Goal: Information Seeking & Learning: Check status

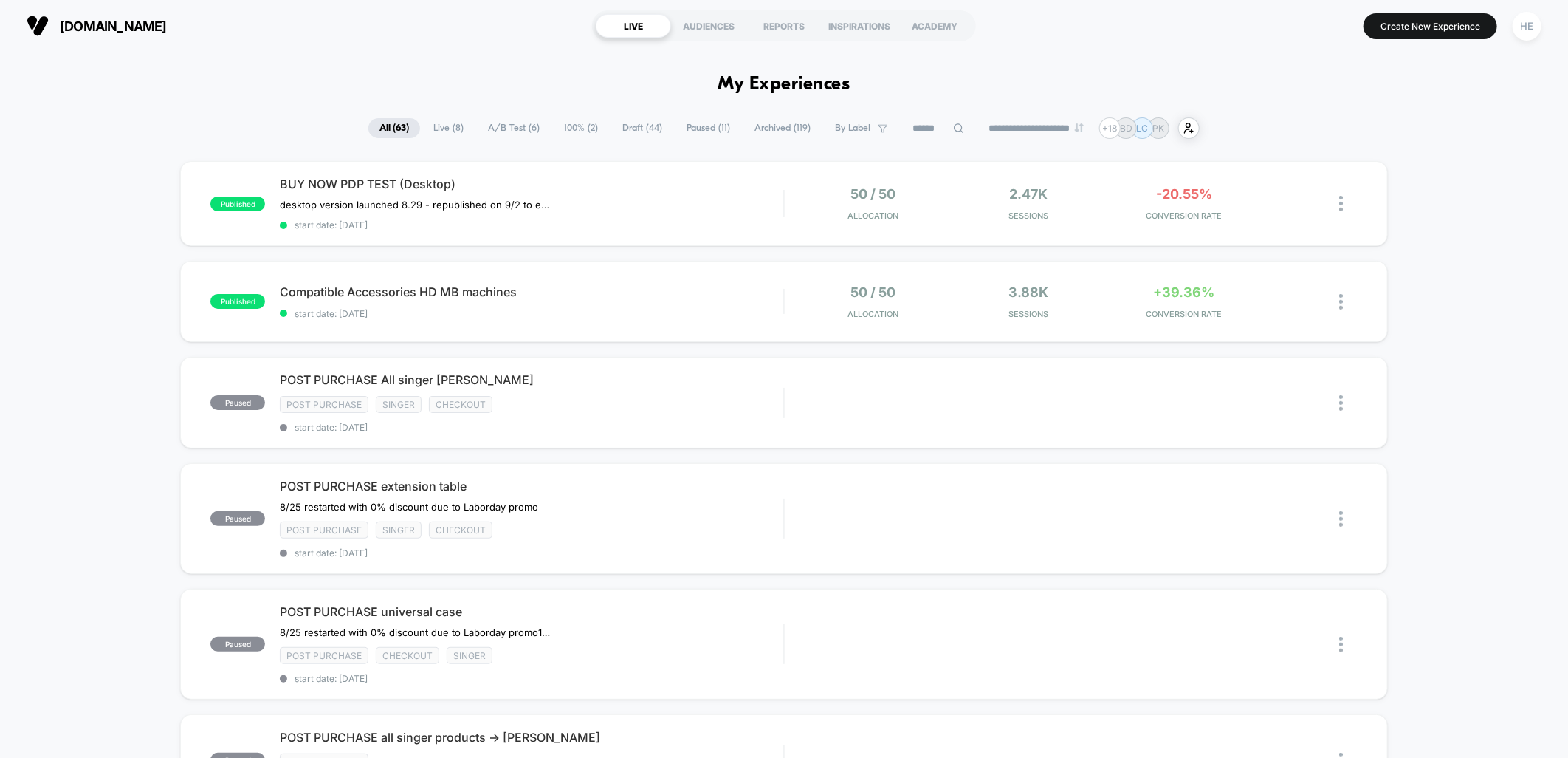
click at [443, 129] on span "Live ( 8 )" at bounding box center [448, 128] width 53 height 20
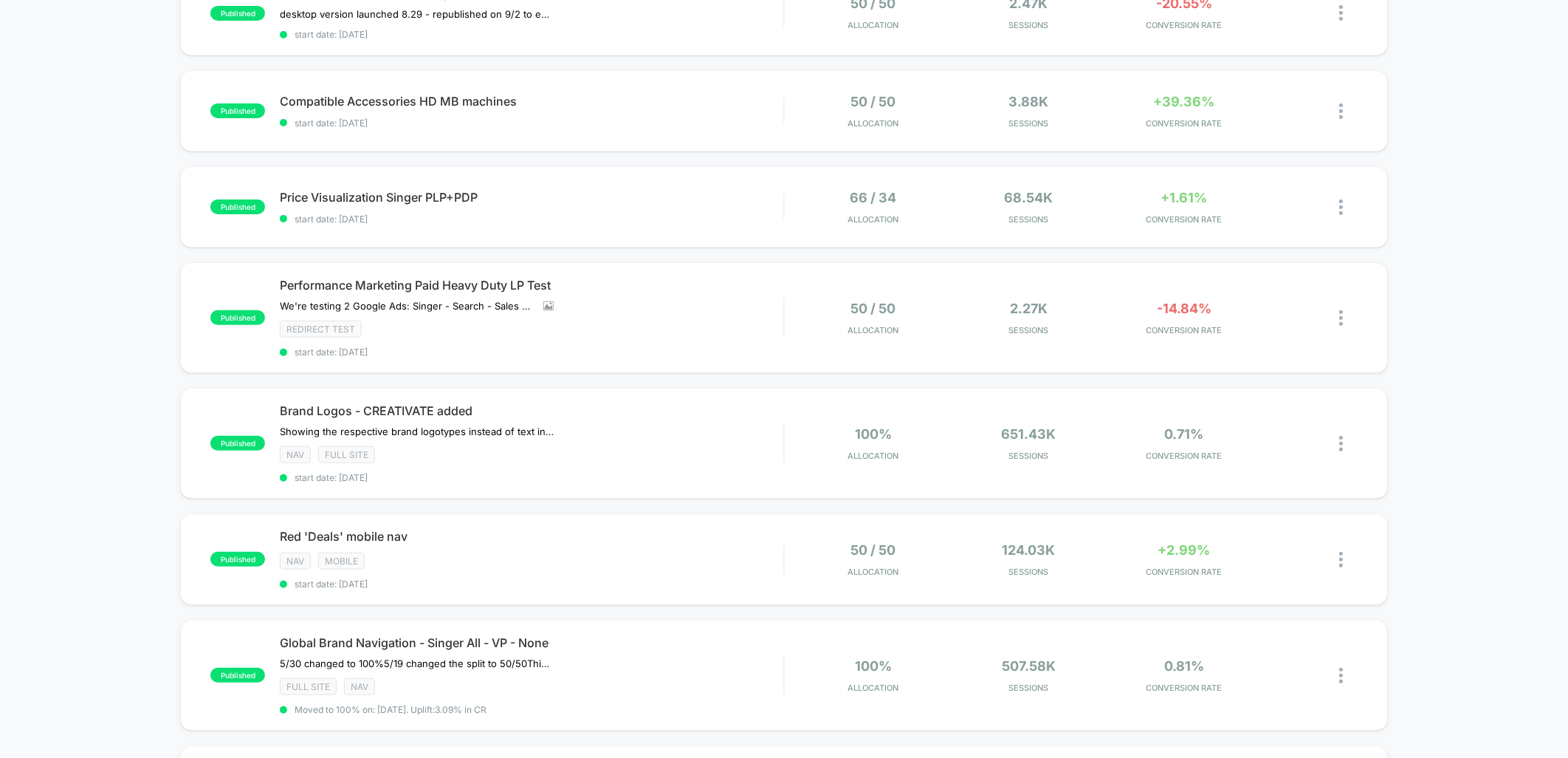
scroll to position [82, 0]
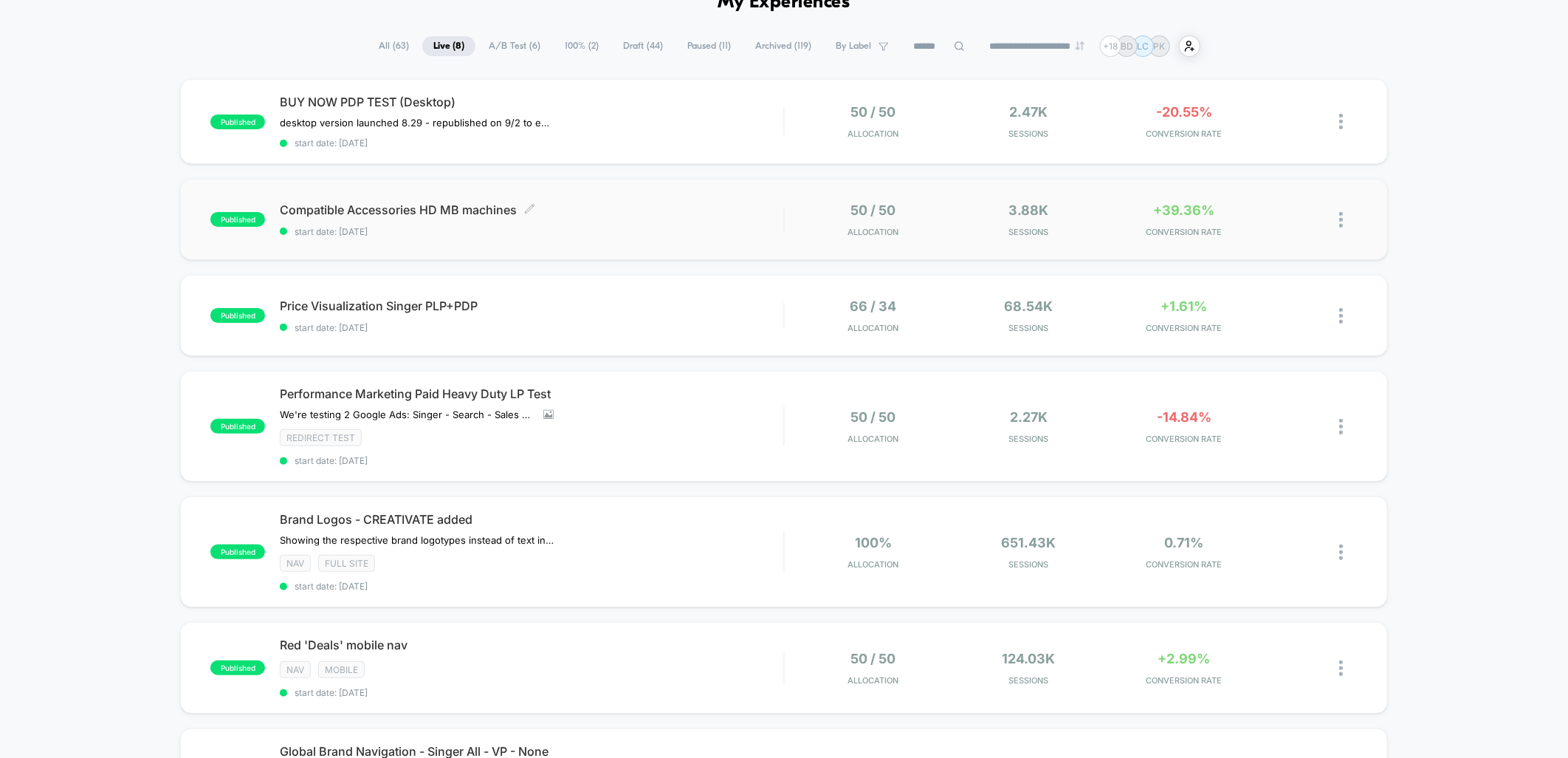
click at [611, 204] on span "Compatible Accessories HD MB machines Click to edit experience details" at bounding box center [532, 209] width 504 height 15
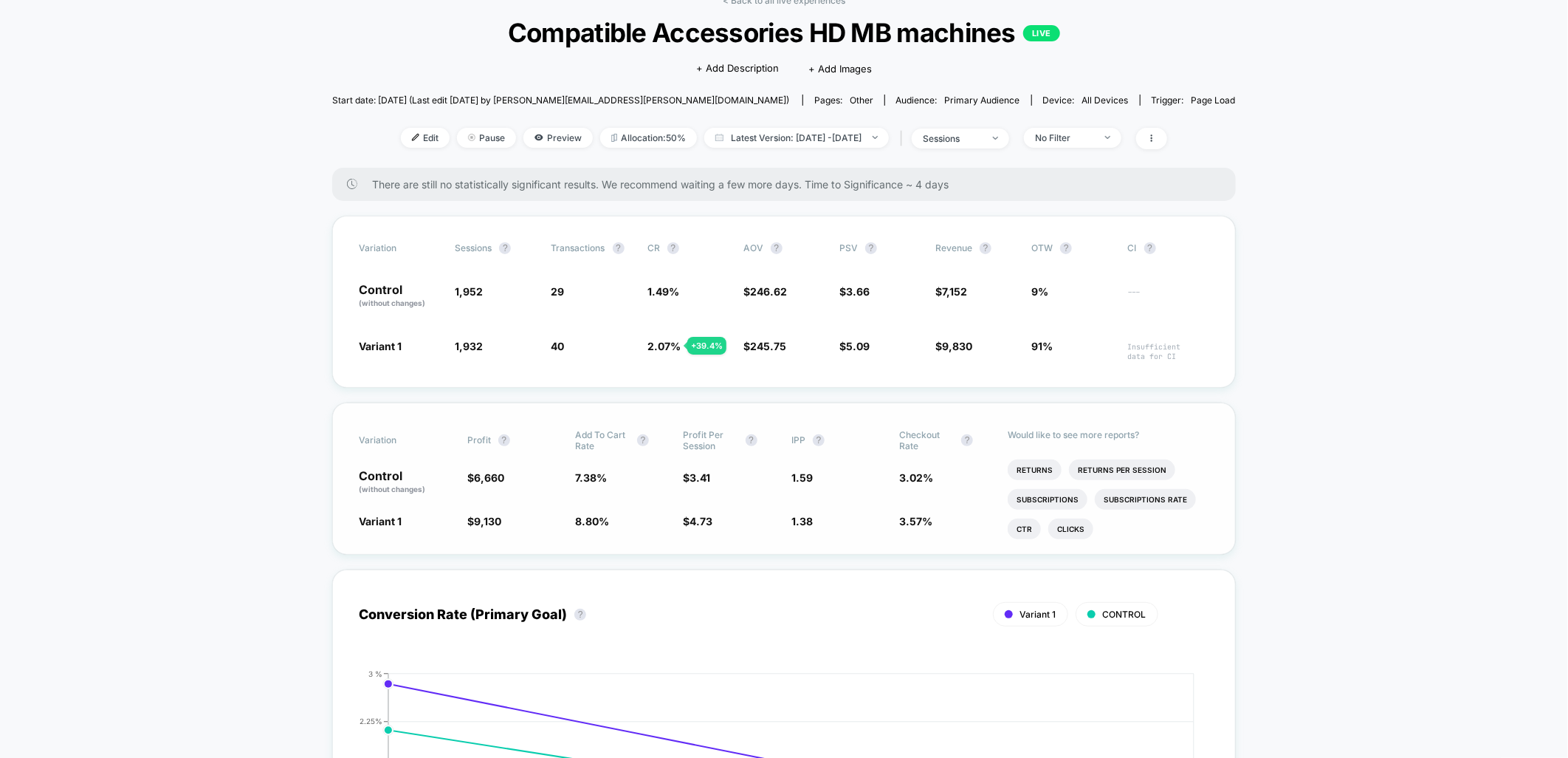
scroll to position [5, 0]
click at [1133, 466] on li "Product Details Views Rate" at bounding box center [1075, 460] width 135 height 20
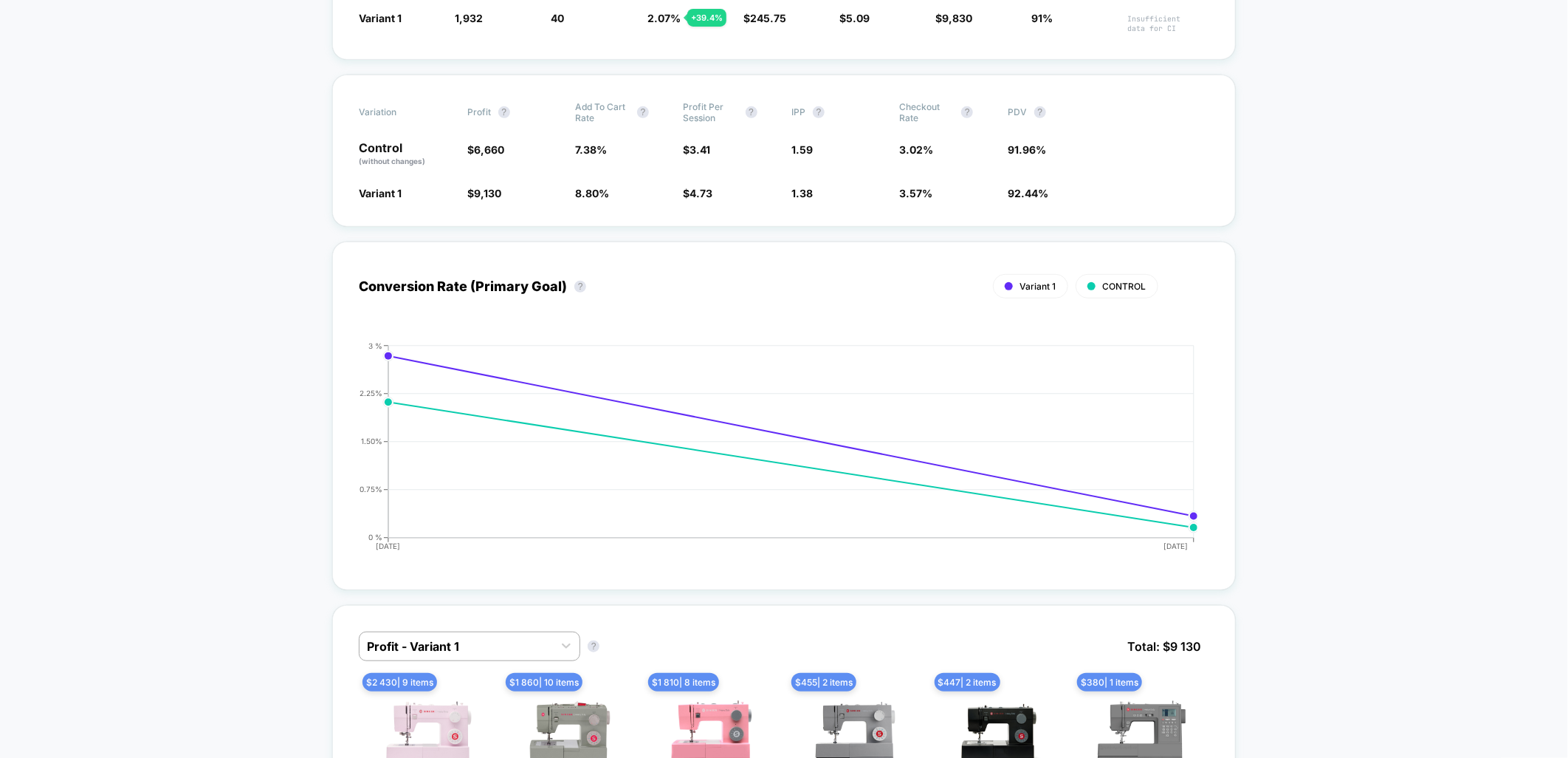
scroll to position [0, 0]
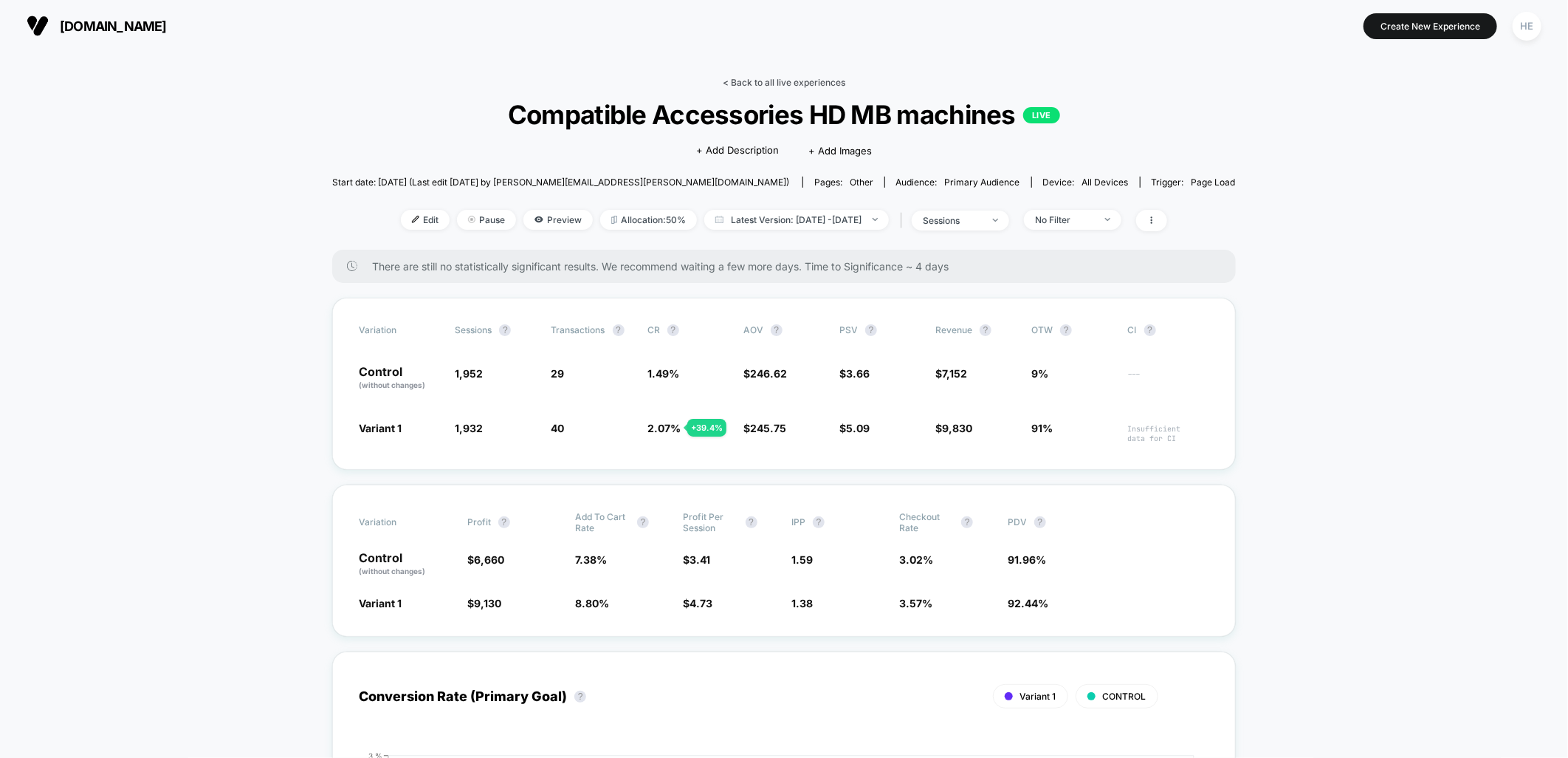
click at [829, 87] on link "< Back to all live experiences" at bounding box center [784, 83] width 123 height 11
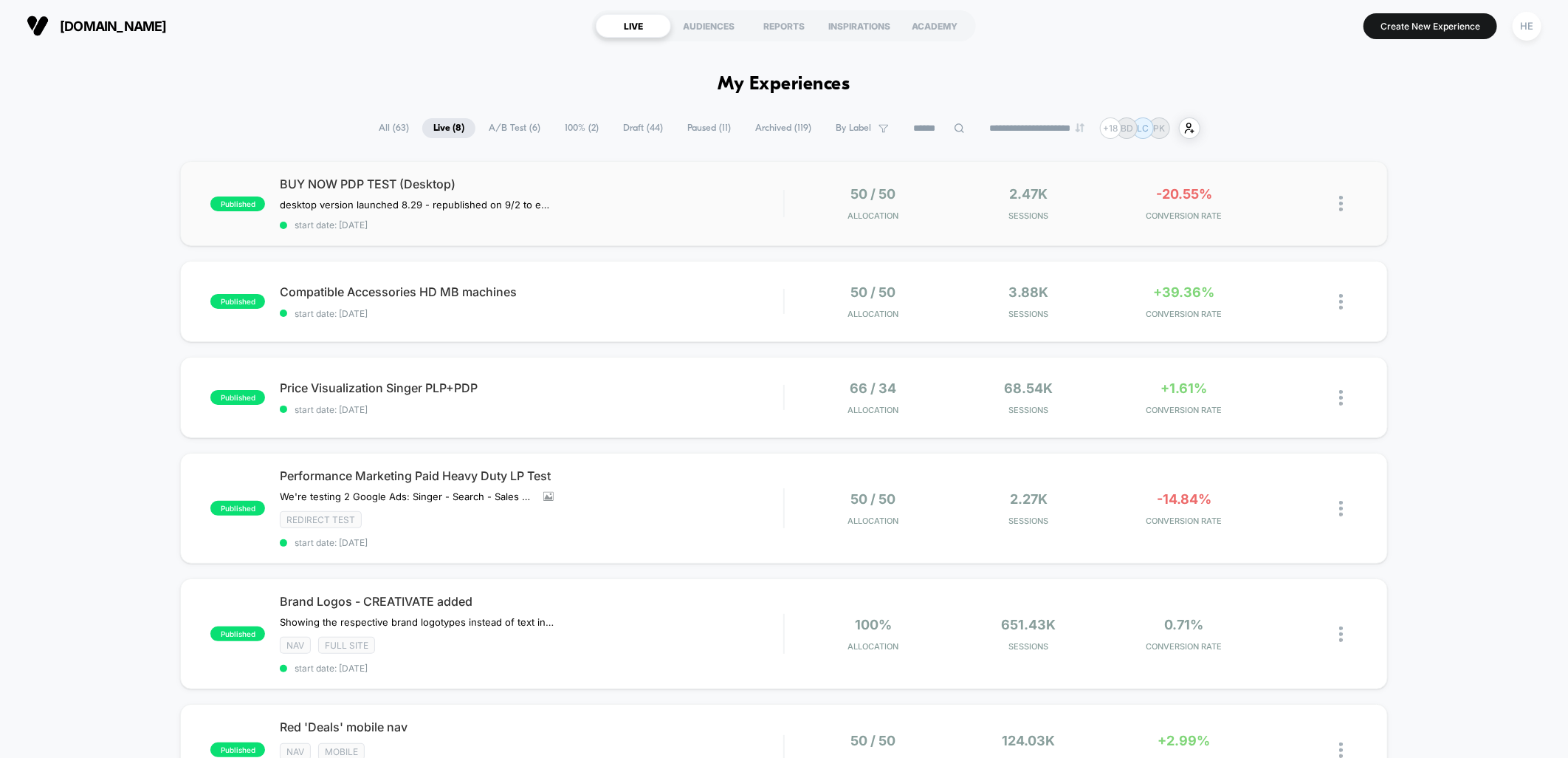
click at [1385, 202] on div "published BUY NOW PDP TEST (Desktop) desktop version launched 8.29﻿ - republish…" at bounding box center [784, 204] width 1207 height 85
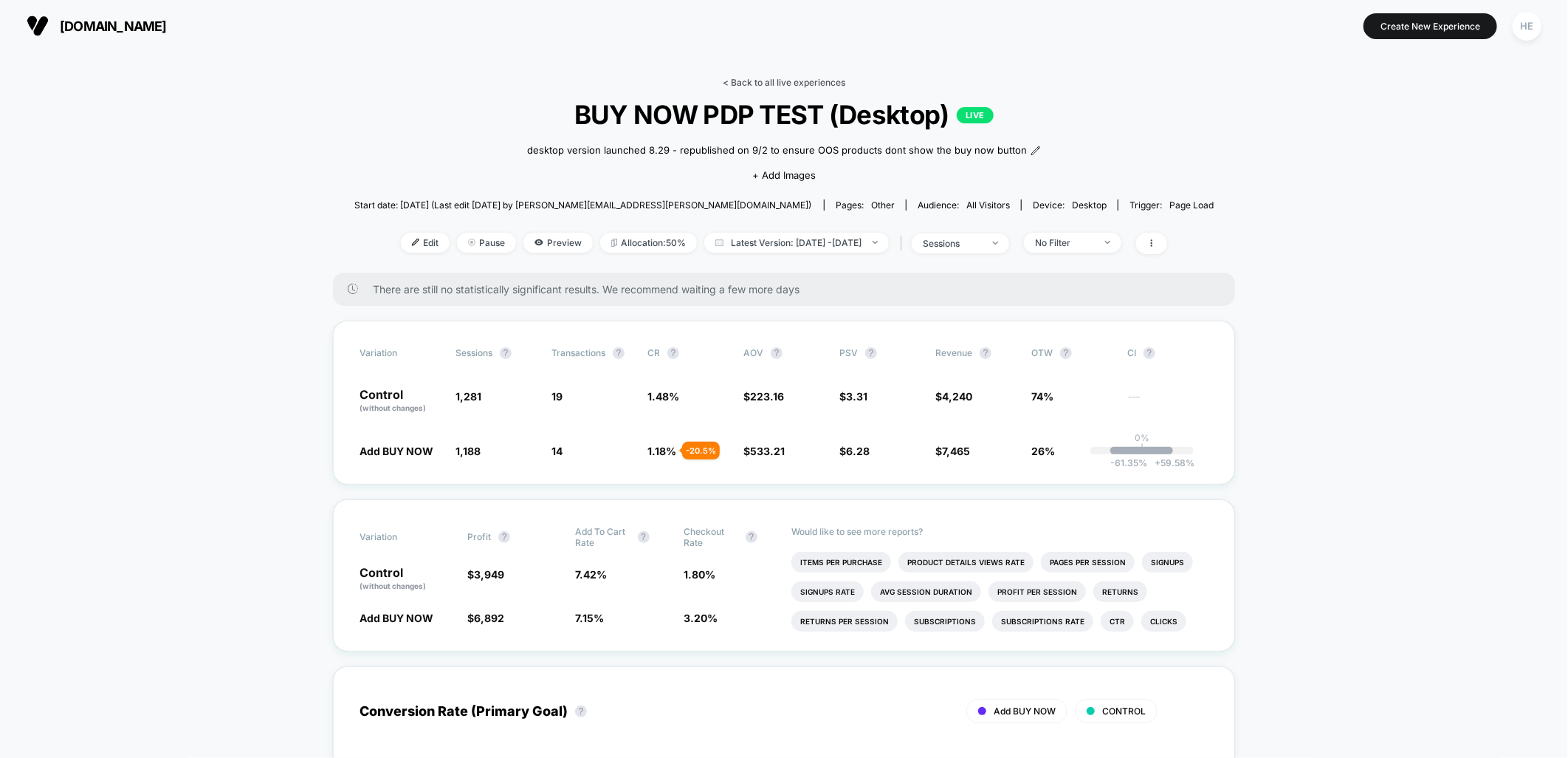
click at [805, 81] on link "< Back to all live experiences" at bounding box center [784, 83] width 123 height 11
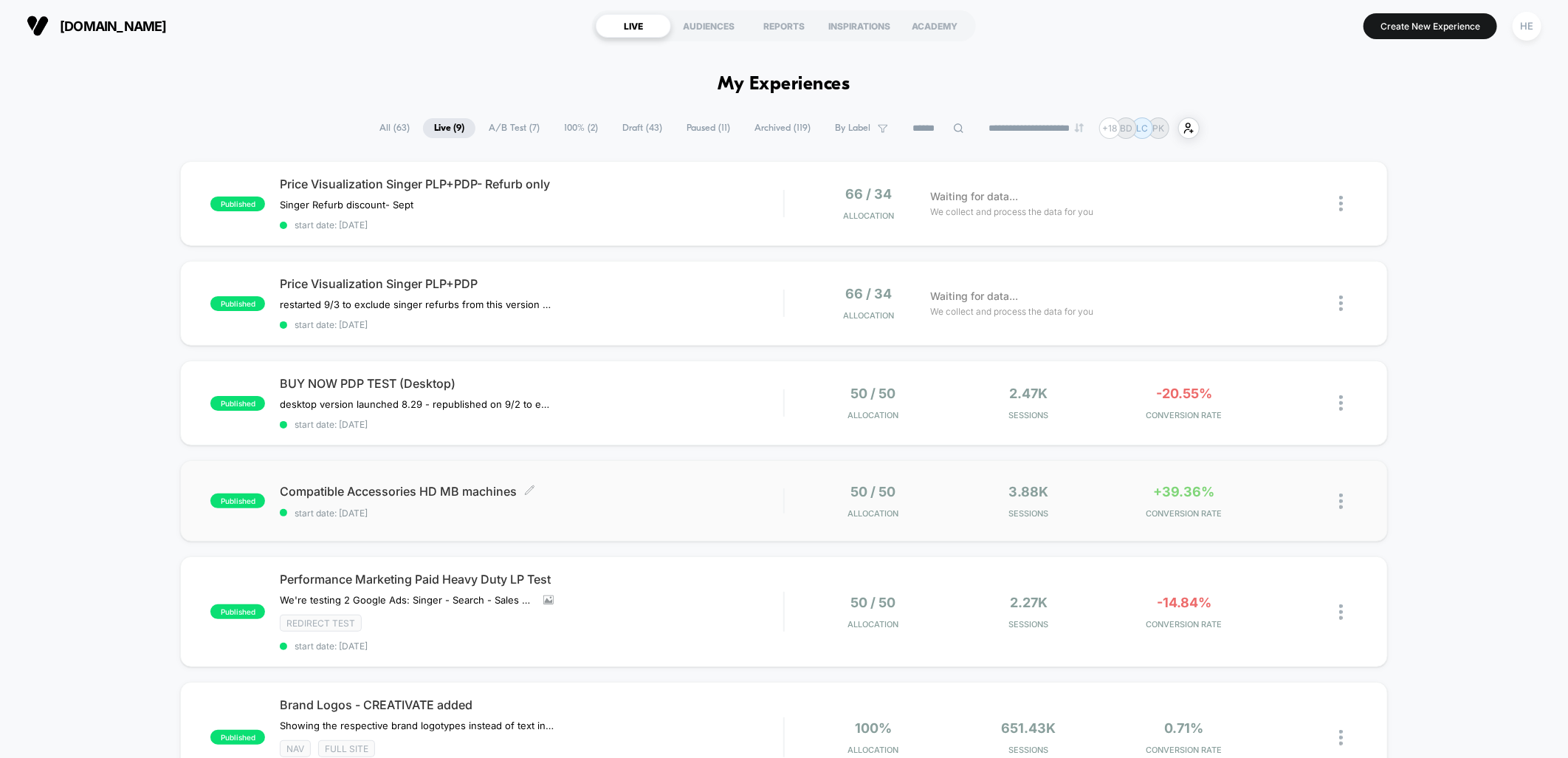
click at [723, 483] on span "Compatible Accessories HD MB machines Click to edit experience details" at bounding box center [532, 490] width 504 height 15
